Goal: Find contact information: Find contact information

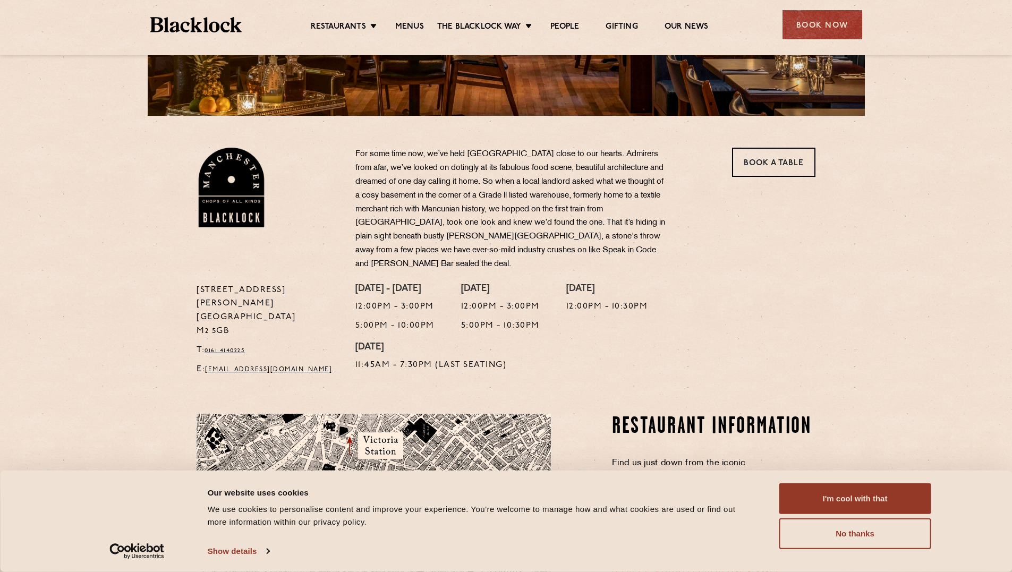
scroll to position [267, 0]
click at [216, 283] on p "[STREET_ADDRESS][PERSON_NAME]" at bounding box center [268, 310] width 143 height 55
drag, startPoint x: 216, startPoint y: 273, endPoint x: 199, endPoint y: 277, distance: 17.9
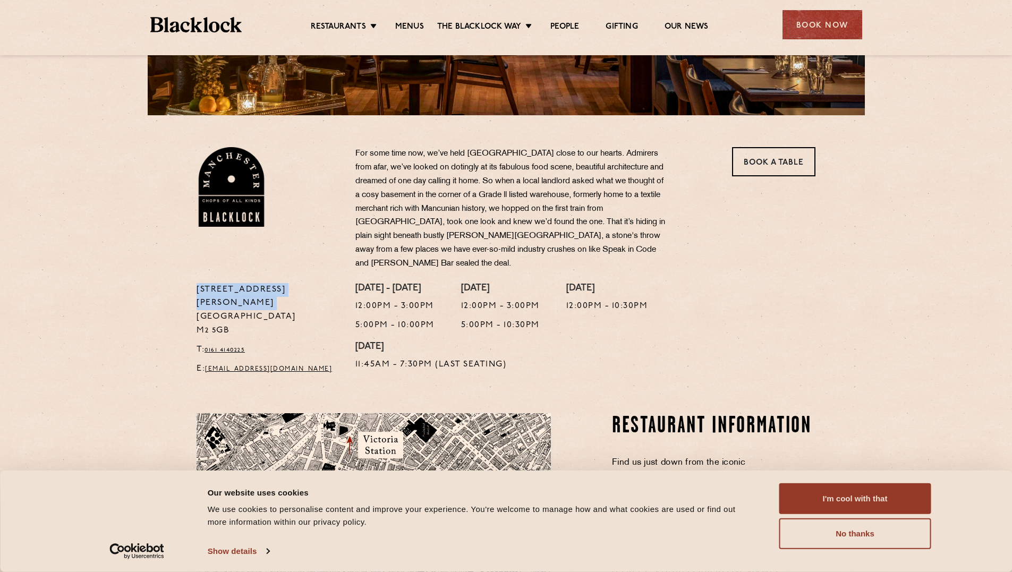
click at [199, 283] on p "[STREET_ADDRESS][PERSON_NAME]" at bounding box center [268, 310] width 143 height 55
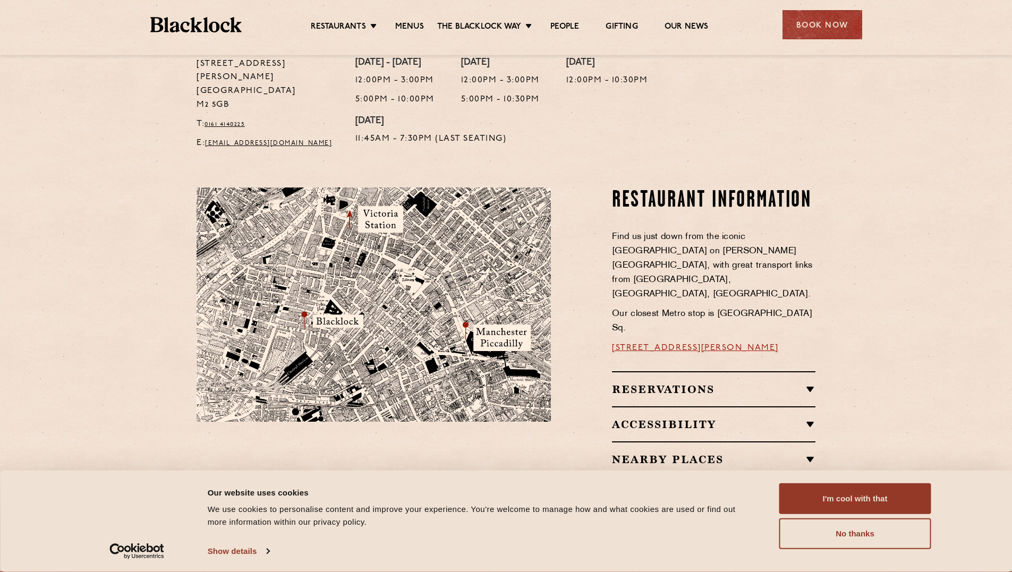
scroll to position [486, 0]
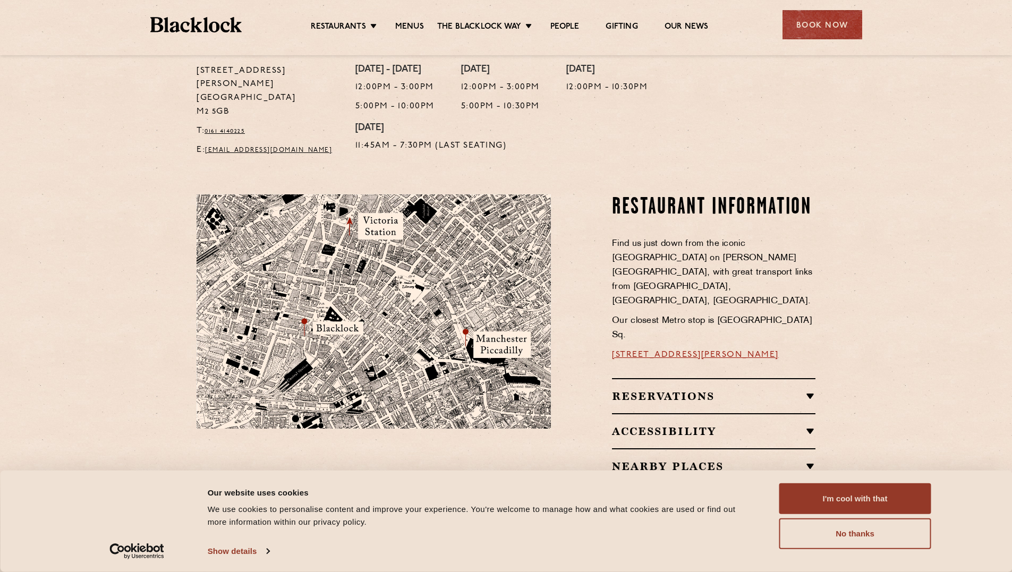
click at [310, 297] on img at bounding box center [374, 311] width 354 height 234
click at [348, 333] on img at bounding box center [374, 311] width 354 height 234
click at [651, 351] on link "[STREET_ADDRESS][PERSON_NAME]" at bounding box center [695, 355] width 167 height 8
